Goal: Task Accomplishment & Management: Complete application form

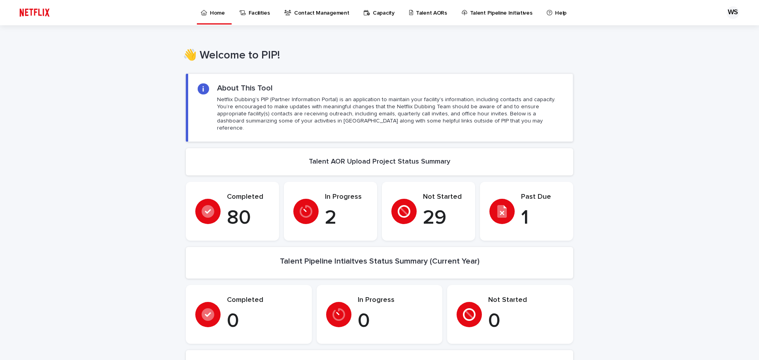
click at [424, 10] on p "Talent AORs" at bounding box center [431, 8] width 31 height 17
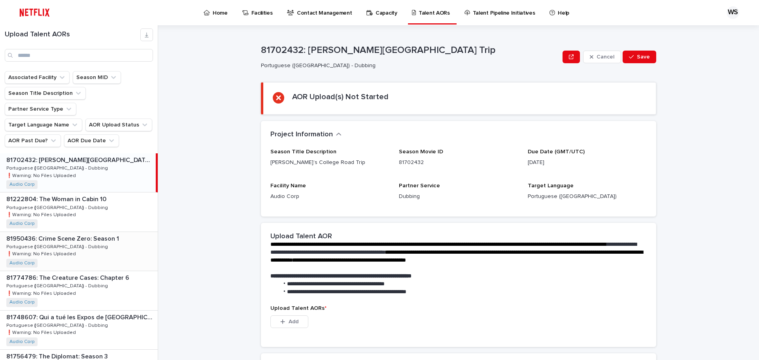
click at [96, 232] on div "81950436: Crime Scene Zero: Season 1 81950436: Crime Scene Zero: Season 1 Portu…" at bounding box center [79, 251] width 158 height 39
click at [301, 320] on button "Add" at bounding box center [289, 321] width 38 height 13
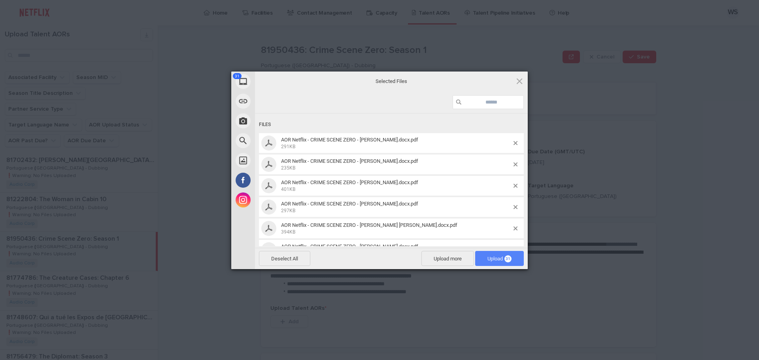
click at [497, 256] on span "Upload 31" at bounding box center [499, 259] width 24 height 6
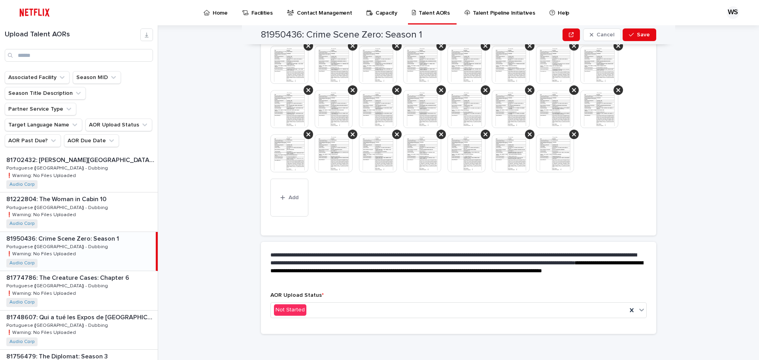
scroll to position [277, 0]
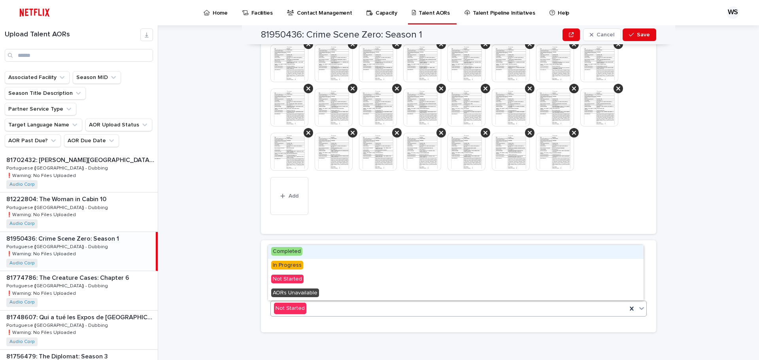
click at [389, 307] on div "Not Started" at bounding box center [449, 308] width 356 height 13
click at [363, 252] on div "Completed" at bounding box center [455, 252] width 375 height 14
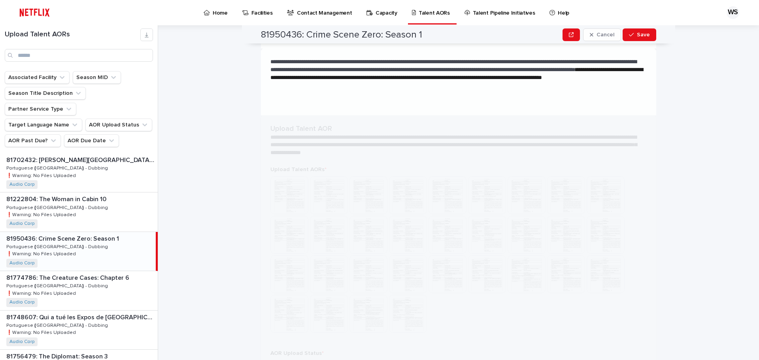
scroll to position [0, 0]
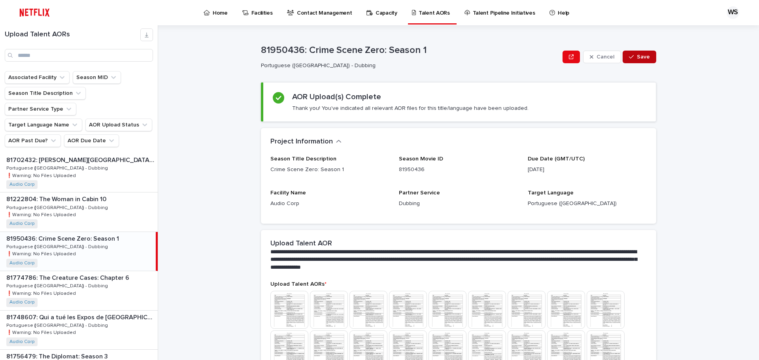
click at [644, 55] on span "Save" at bounding box center [642, 57] width 13 height 6
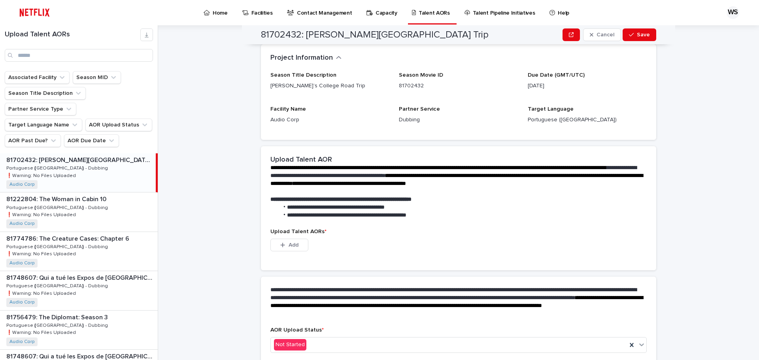
scroll to position [35, 0]
